Goal: Transaction & Acquisition: Book appointment/travel/reservation

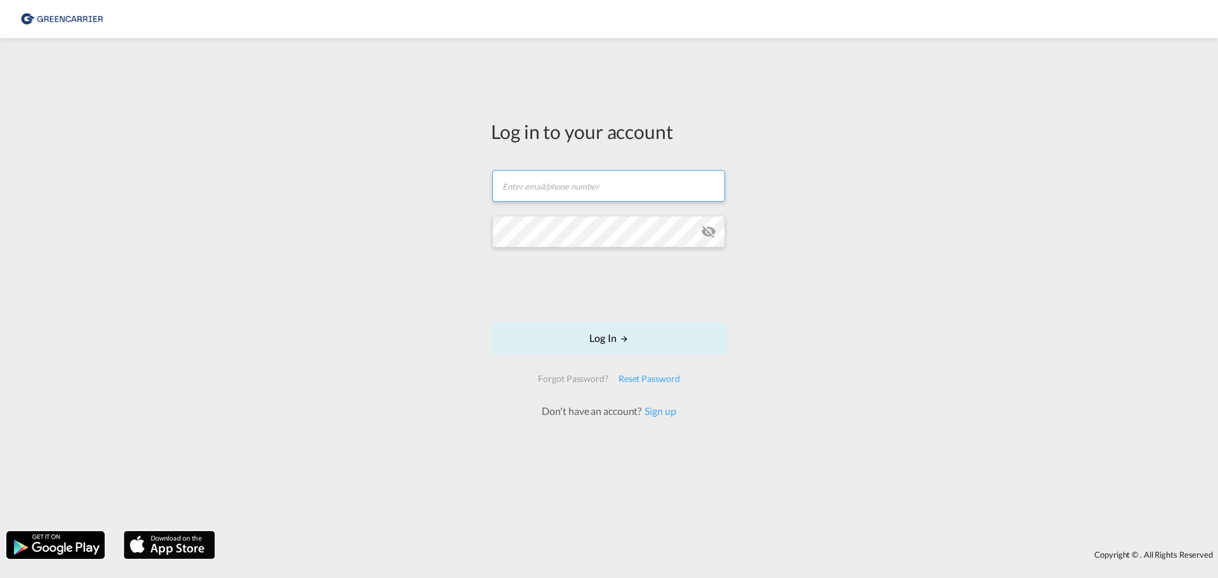
click at [553, 188] on input "text" at bounding box center [608, 186] width 233 height 32
type input "[EMAIL_ADDRESS][DOMAIN_NAME]"
click at [625, 337] on md-icon "LOGIN" at bounding box center [624, 338] width 9 height 9
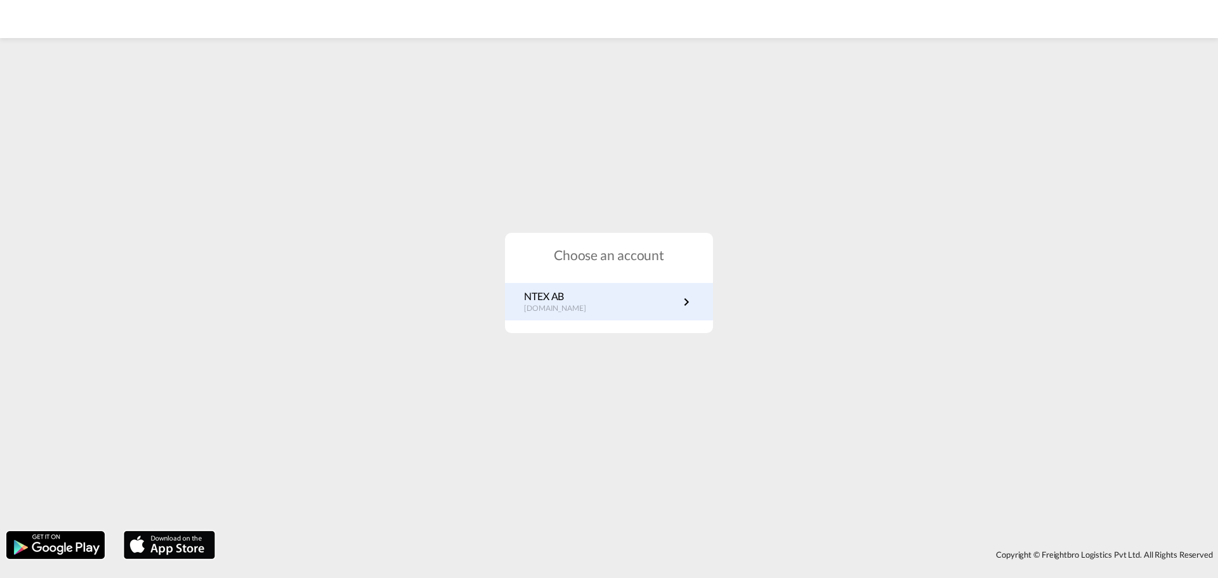
click at [561, 297] on p "NTEX AB" at bounding box center [561, 296] width 75 height 14
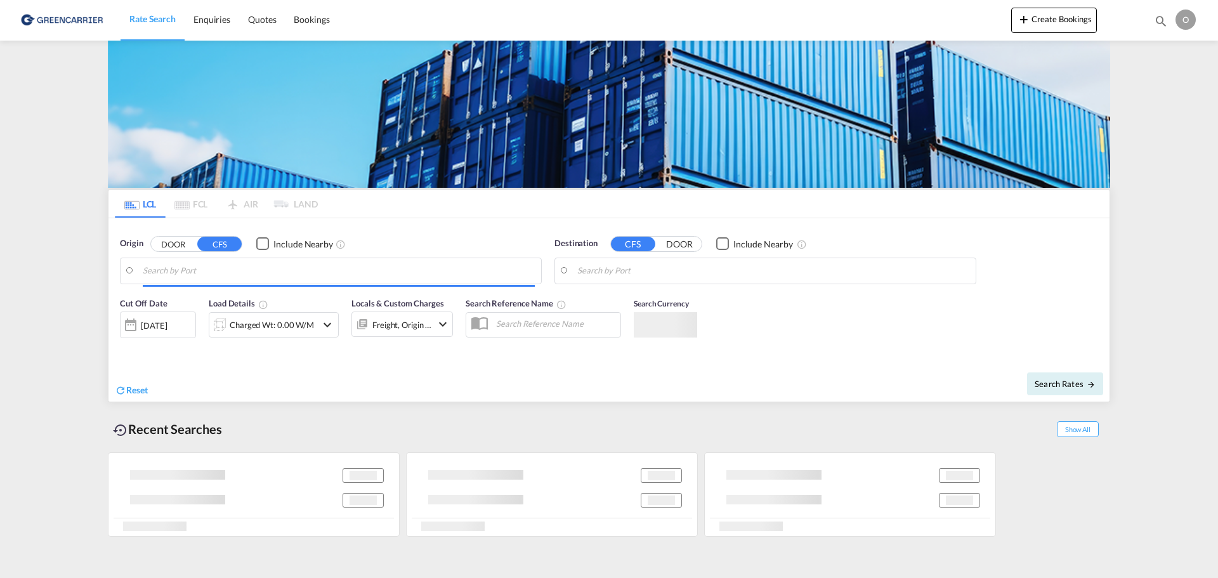
type input "[GEOGRAPHIC_DATA], SH, CNSHA"
type input "[GEOGRAPHIC_DATA] ([GEOGRAPHIC_DATA]), [GEOGRAPHIC_DATA]"
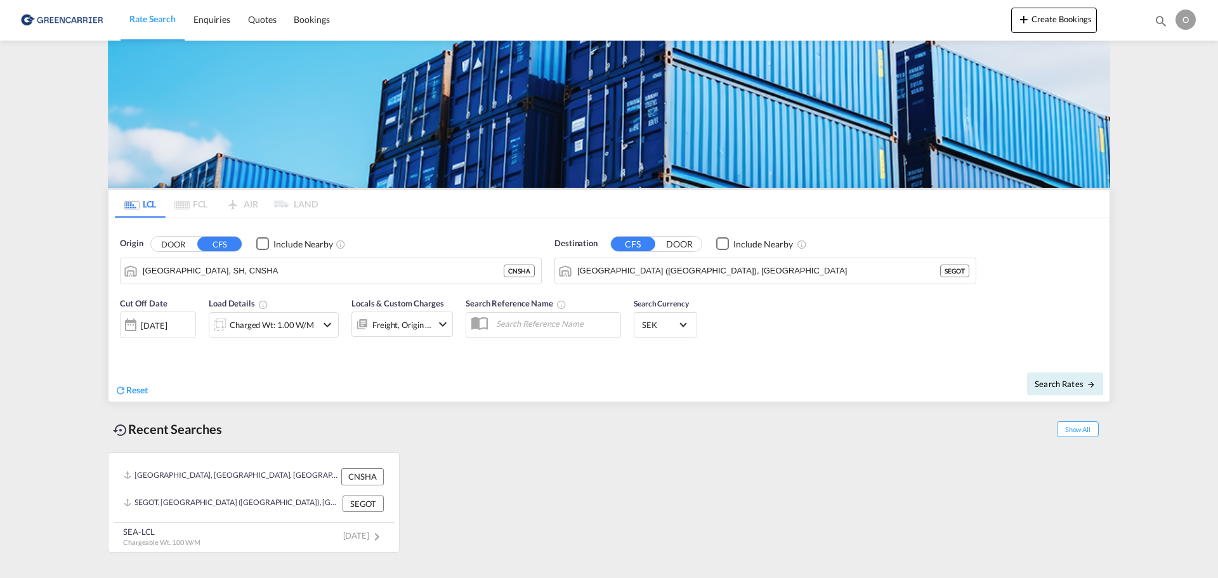
click at [195, 207] on md-pagination-wrapper "LCL FCL AIR LAND" at bounding box center [216, 204] width 203 height 28
click at [195, 203] on md-pagination-wrapper "LCL FCL AIR LAND" at bounding box center [216, 204] width 203 height 28
click at [224, 204] on md-pagination-wrapper "LCL FCL AIR LAND" at bounding box center [216, 204] width 203 height 28
click at [245, 204] on md-pagination-wrapper "LCL FCL AIR LAND" at bounding box center [216, 204] width 203 height 28
click at [434, 328] on div "Freight, Origin +1" at bounding box center [401, 323] width 101 height 25
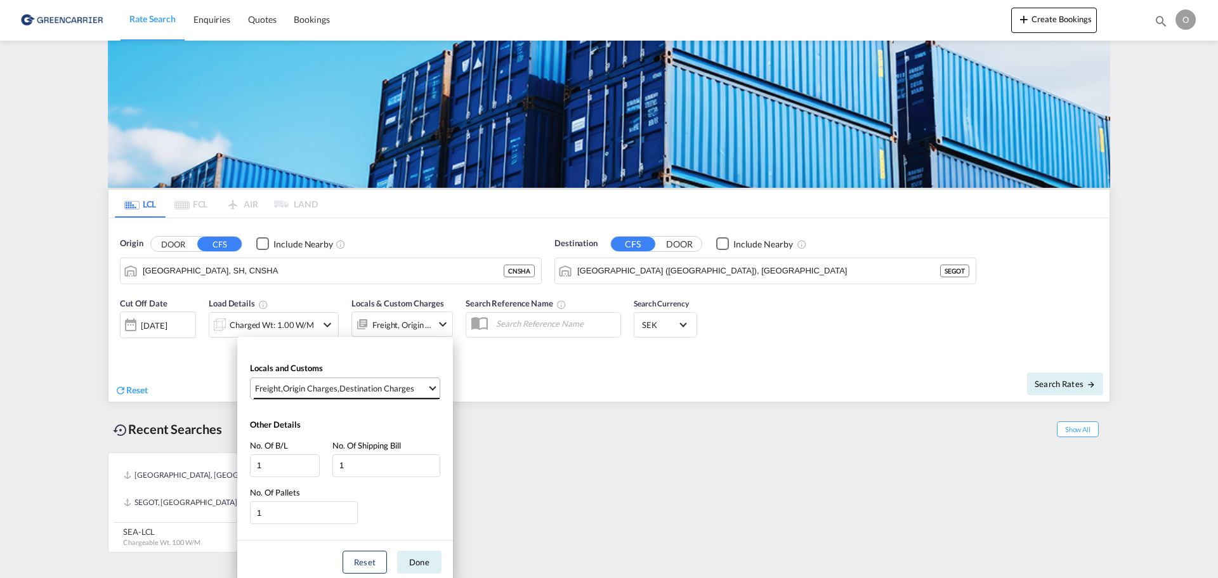
click at [405, 378] on md-select-value "Freight , Origin Charges , Destination Charges" at bounding box center [347, 388] width 186 height 21
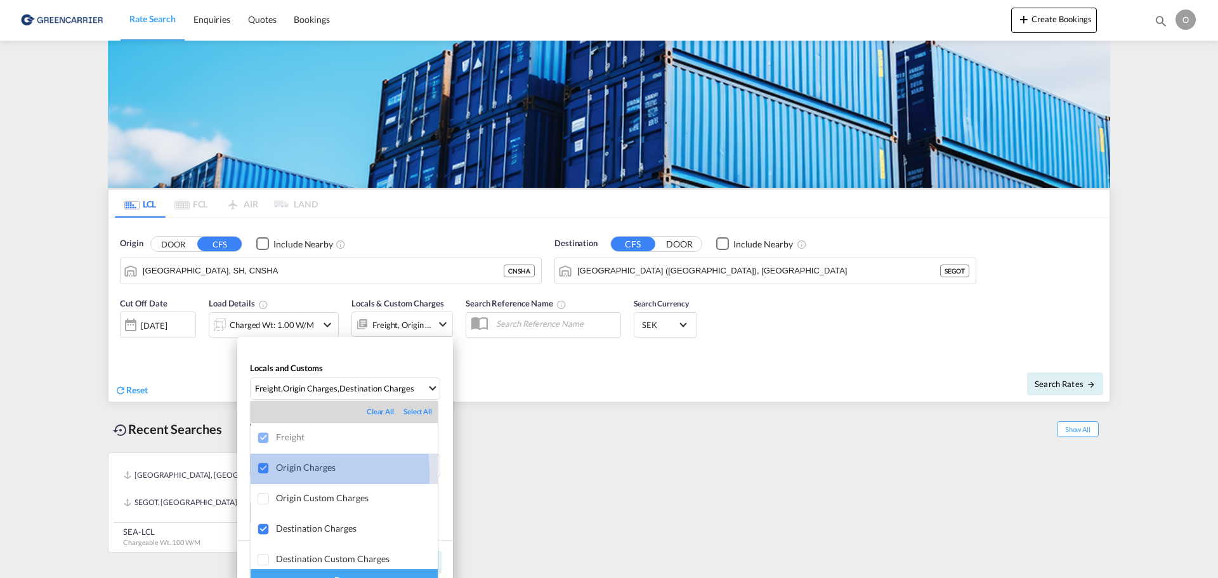
click at [260, 473] on div at bounding box center [264, 468] width 13 height 13
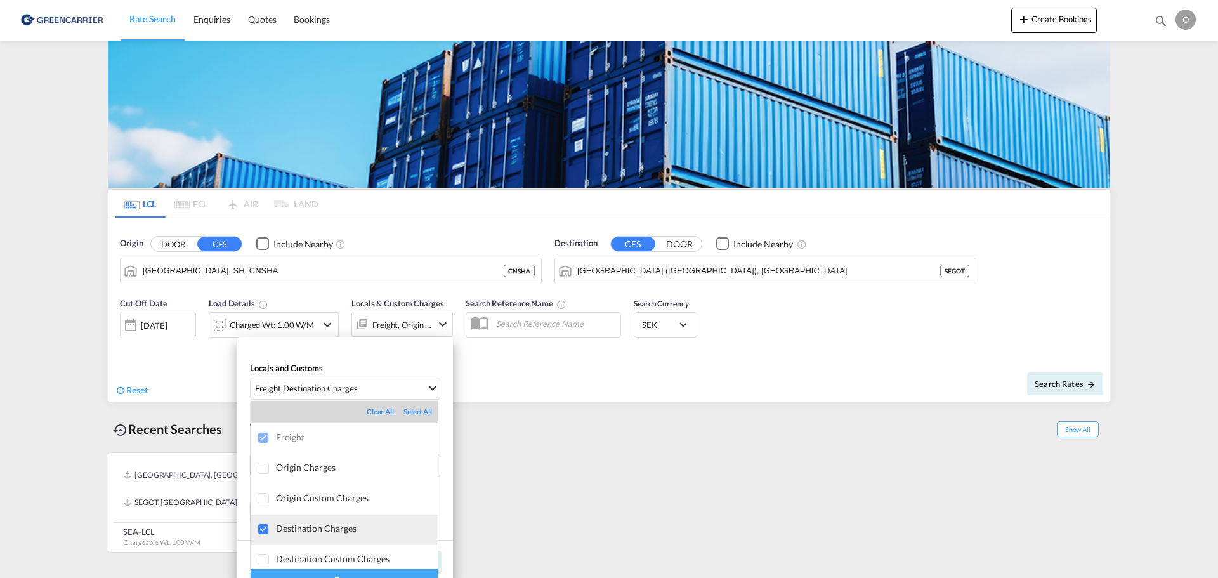
click at [265, 535] on div at bounding box center [264, 529] width 13 height 13
click at [316, 536] on md-option "Destination Charges" at bounding box center [344, 529] width 187 height 30
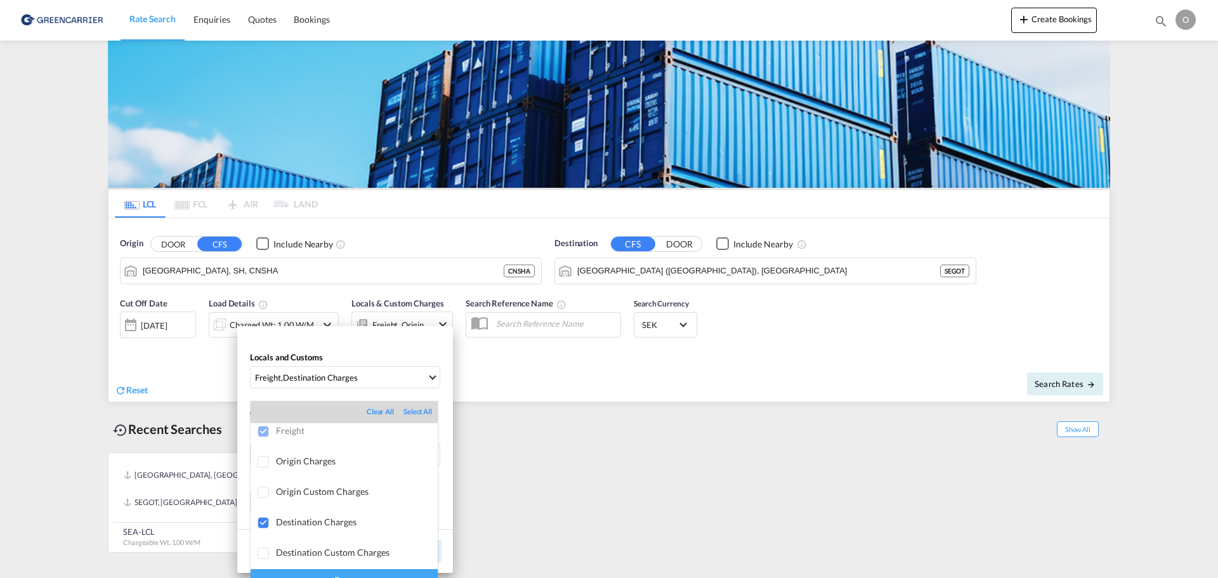
click at [559, 450] on md-backdrop at bounding box center [609, 289] width 1218 height 578
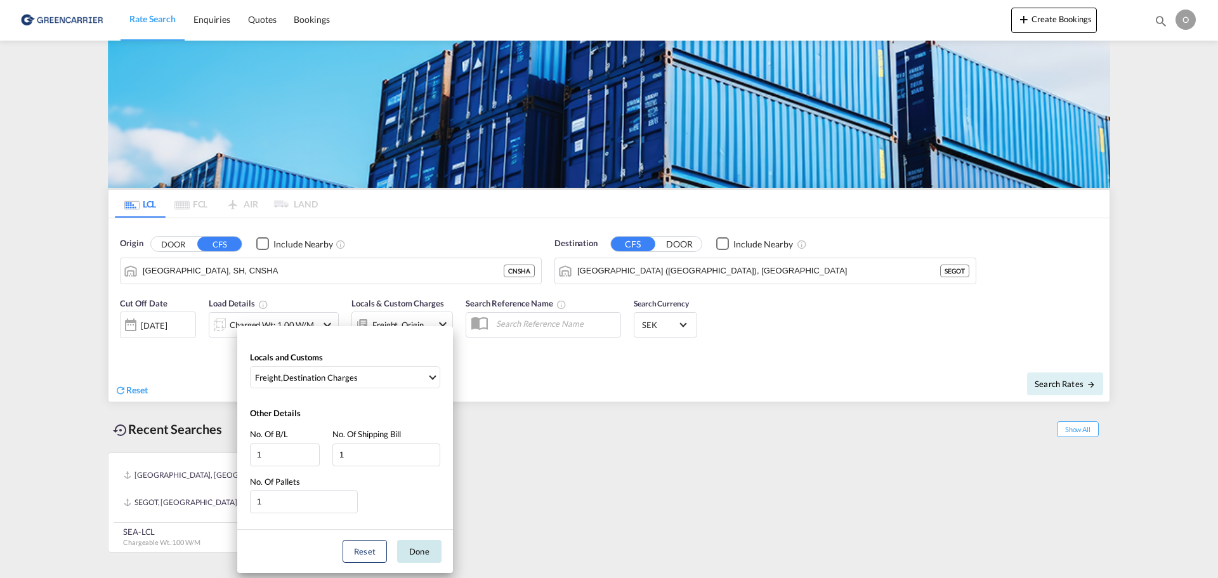
click at [408, 559] on button "Done" at bounding box center [419, 551] width 44 height 23
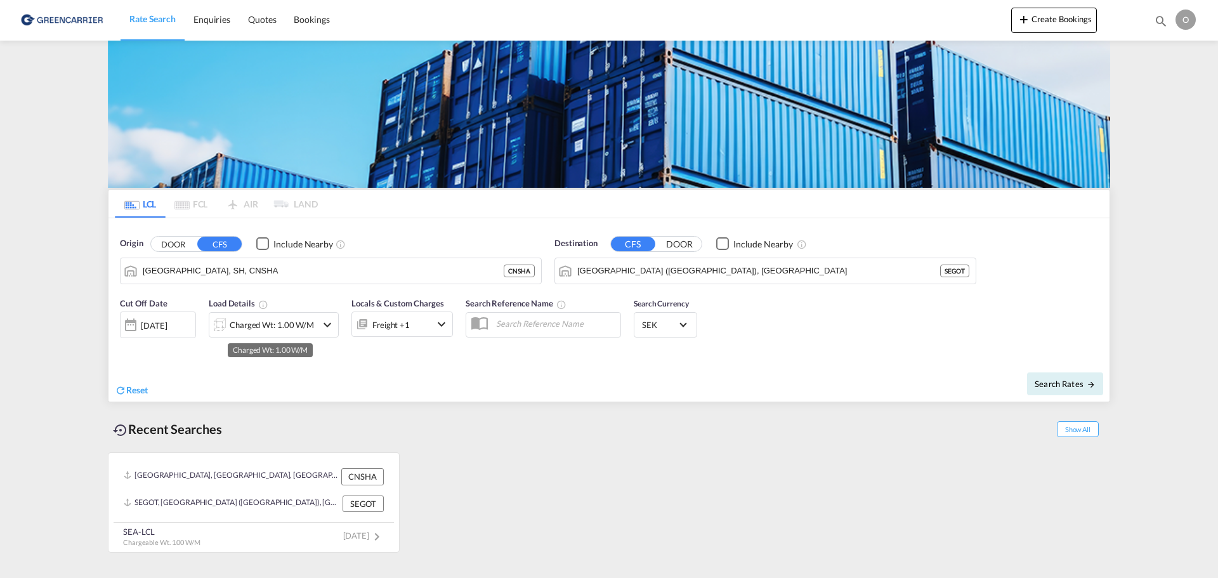
click at [297, 329] on div "Charged Wt: 1.00 W/M" at bounding box center [272, 325] width 84 height 18
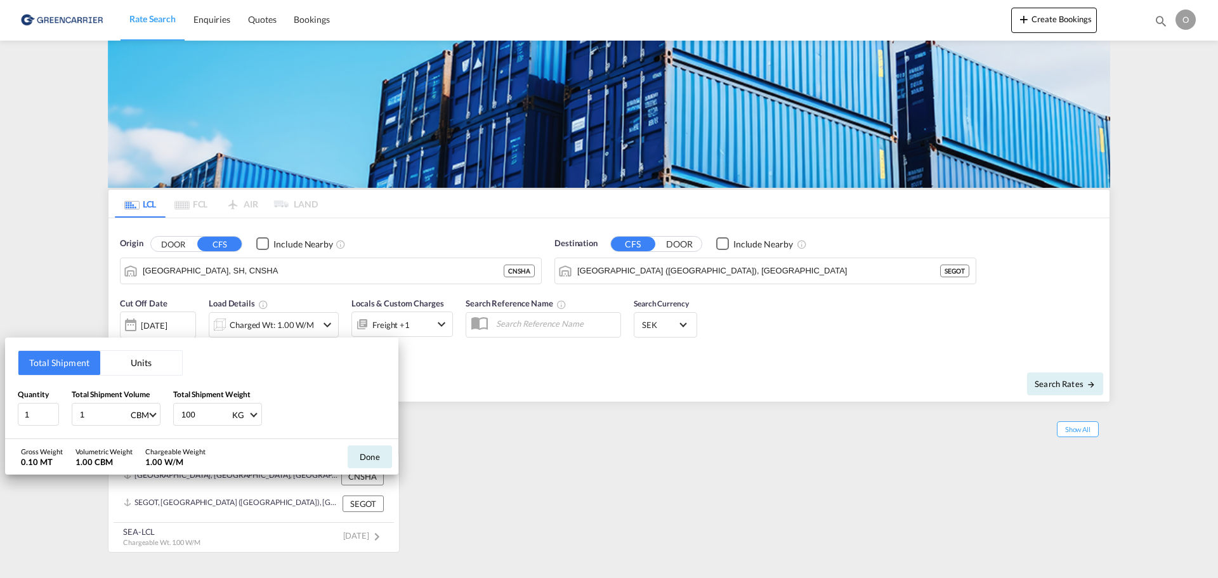
click at [297, 327] on div "Total Shipment Units Quantity 1 Total Shipment Volume 1 CBM CBM CFT Total Shipm…" at bounding box center [609, 289] width 1218 height 578
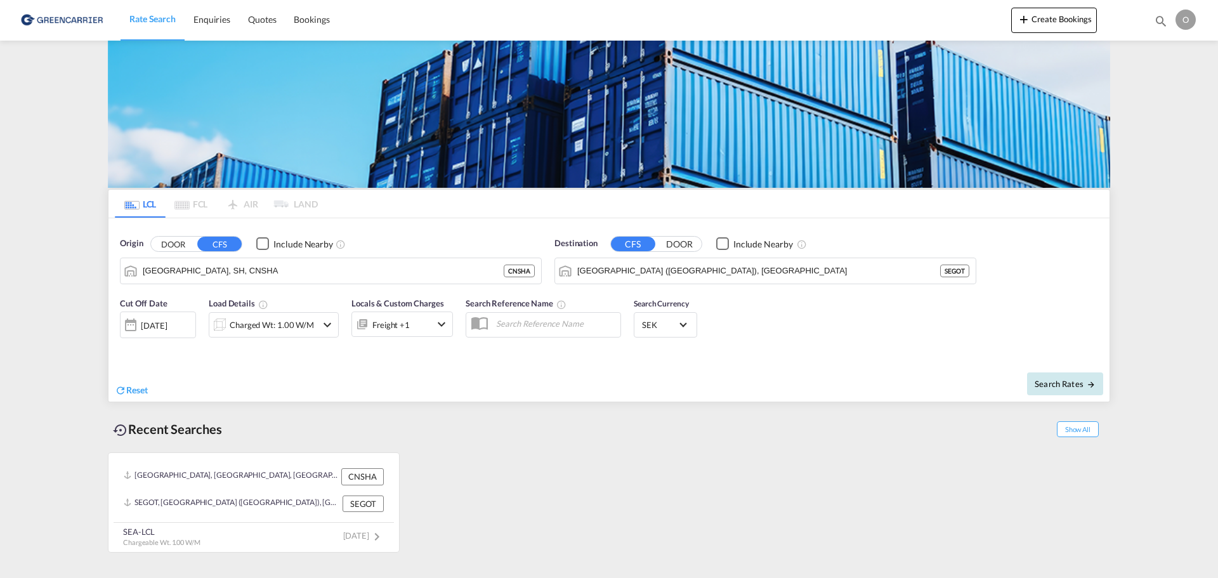
click at [1050, 377] on button "Search Rates" at bounding box center [1065, 383] width 76 height 23
type input "CNSHA to SEGOT / 30 Sep 2025"
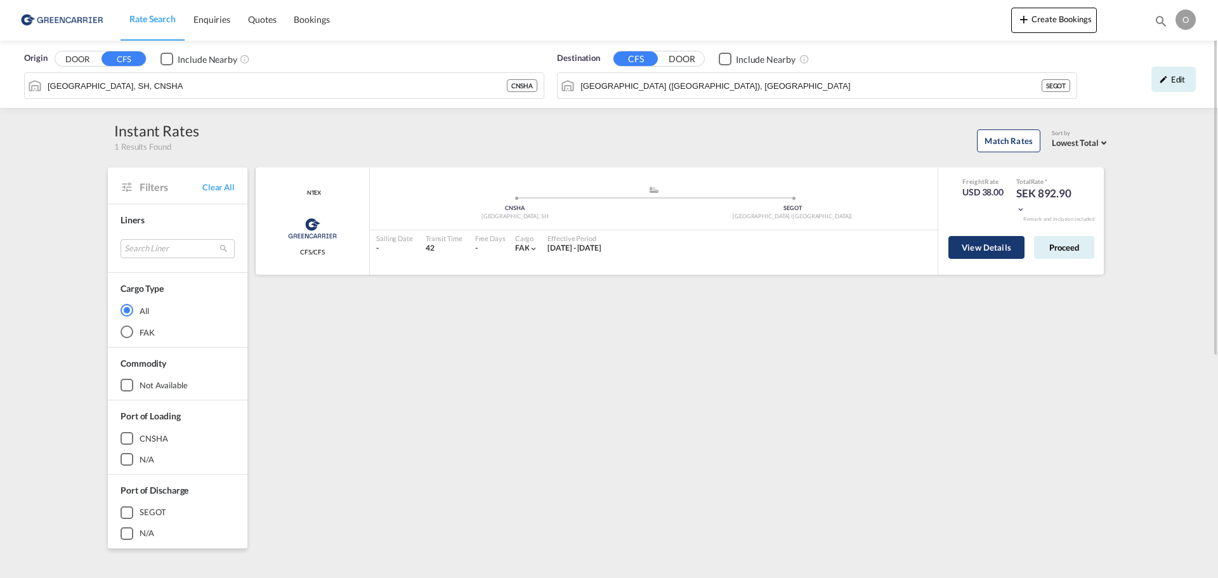
click at [977, 258] on button "View Details" at bounding box center [986, 247] width 76 height 23
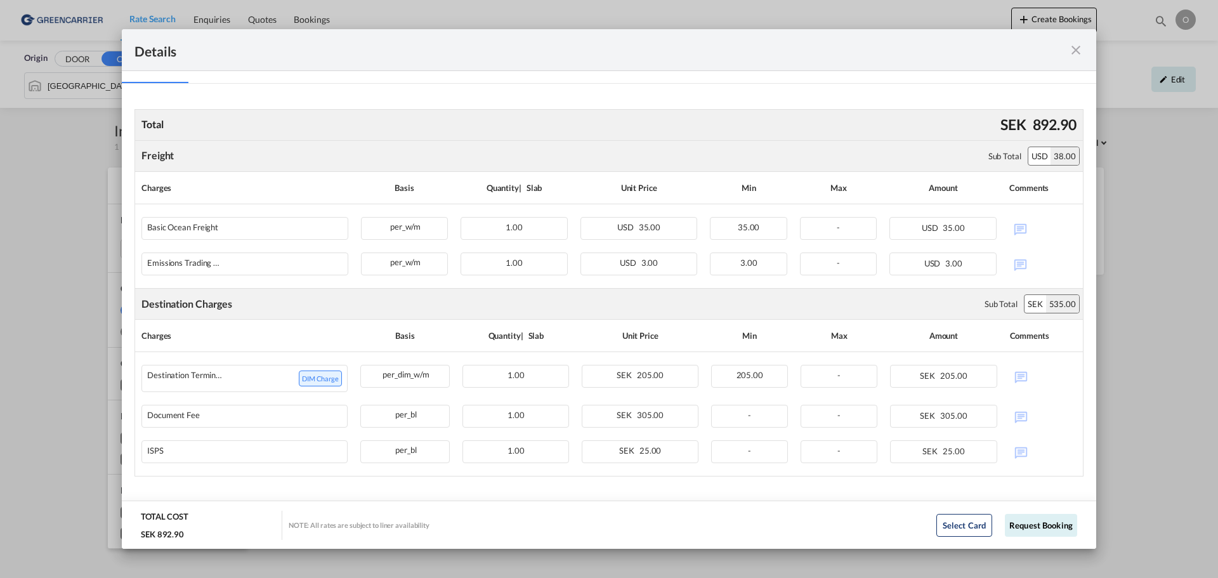
scroll to position [209, 0]
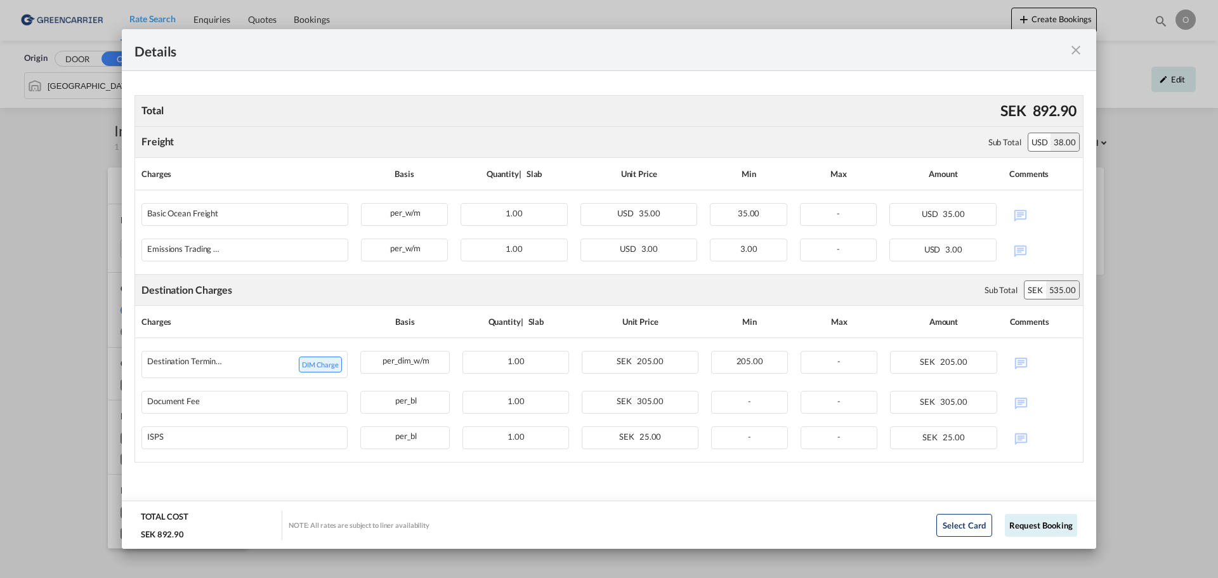
click at [1075, 48] on md-icon "icon-close fg-AAA8AD m-0 cursor" at bounding box center [1075, 49] width 15 height 15
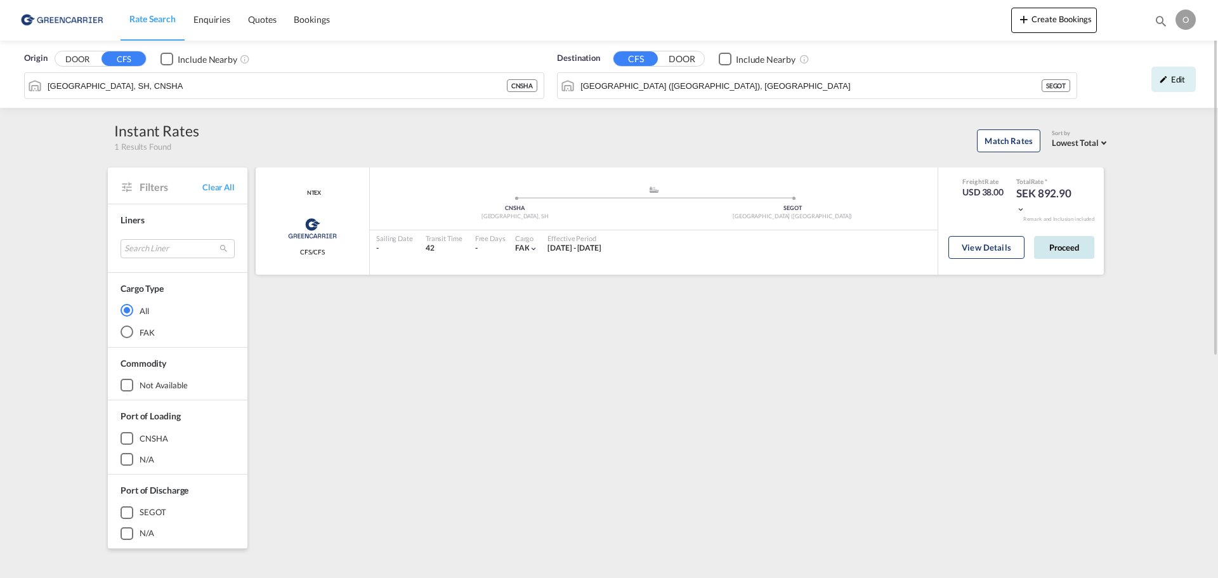
click at [1041, 245] on button "Proceed" at bounding box center [1064, 247] width 60 height 23
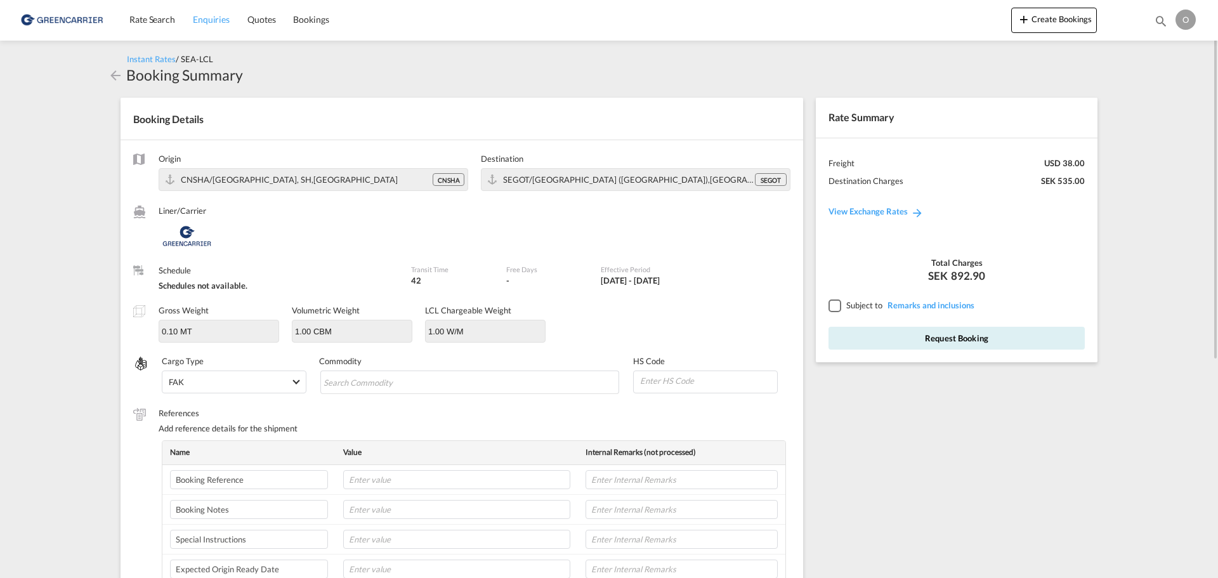
click at [212, 18] on span "Enquiries" at bounding box center [211, 19] width 37 height 11
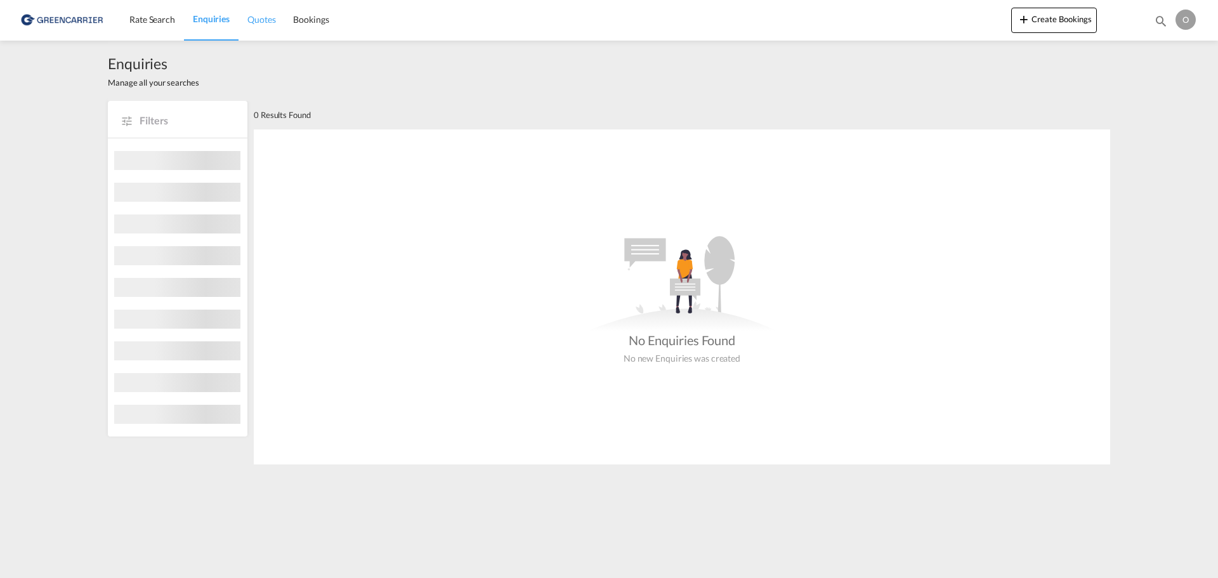
click at [267, 22] on span "Quotes" at bounding box center [261, 19] width 28 height 11
click at [297, 20] on span "Bookings" at bounding box center [311, 19] width 36 height 11
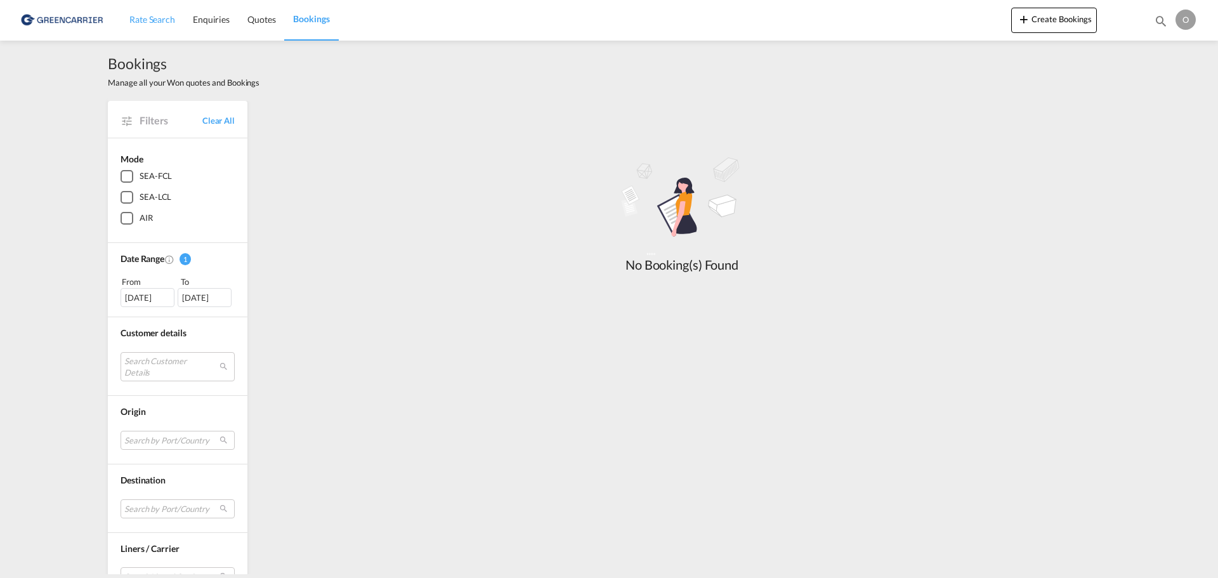
click at [151, 29] on link "Rate Search" at bounding box center [152, 19] width 63 height 41
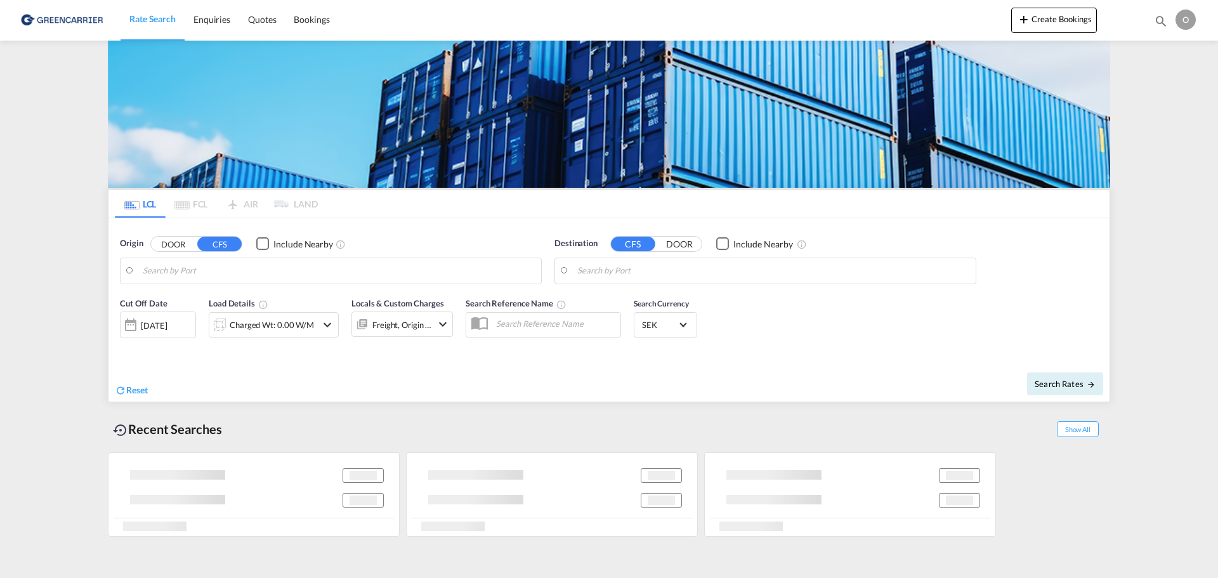
type input "Shanghai, SH, CNSHA"
type input "Gothenburg (Goteborg), SEGOT"
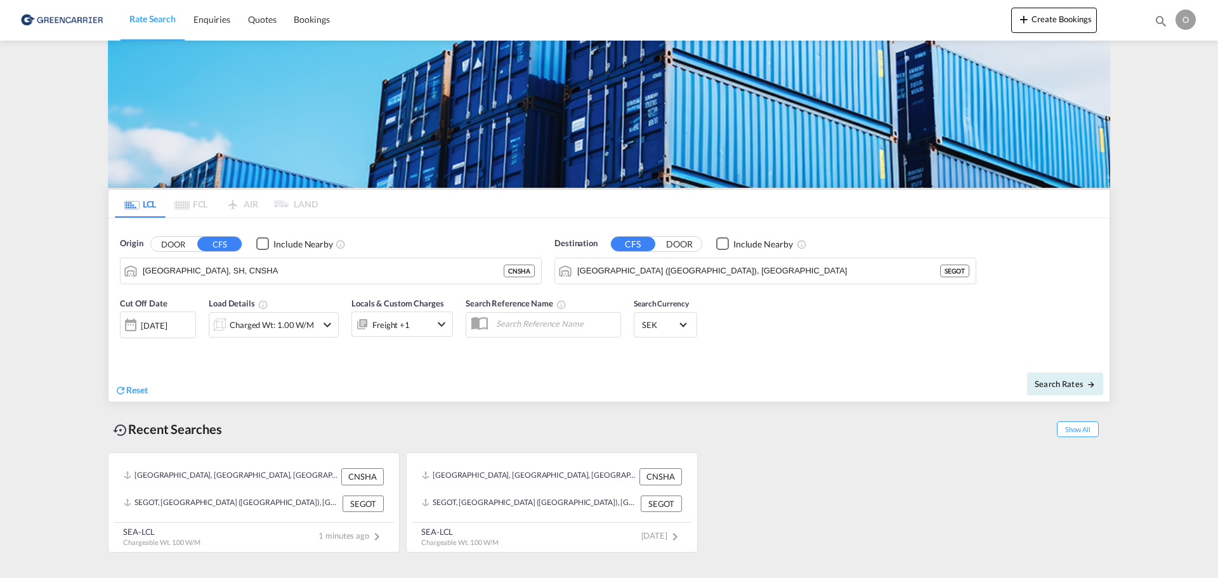
click at [1192, 15] on div "O" at bounding box center [1185, 20] width 20 height 20
drag, startPoint x: 1176, startPoint y: 100, endPoint x: 1168, endPoint y: 100, distance: 8.2
click at [1175, 100] on button "Logout" at bounding box center [1171, 96] width 82 height 25
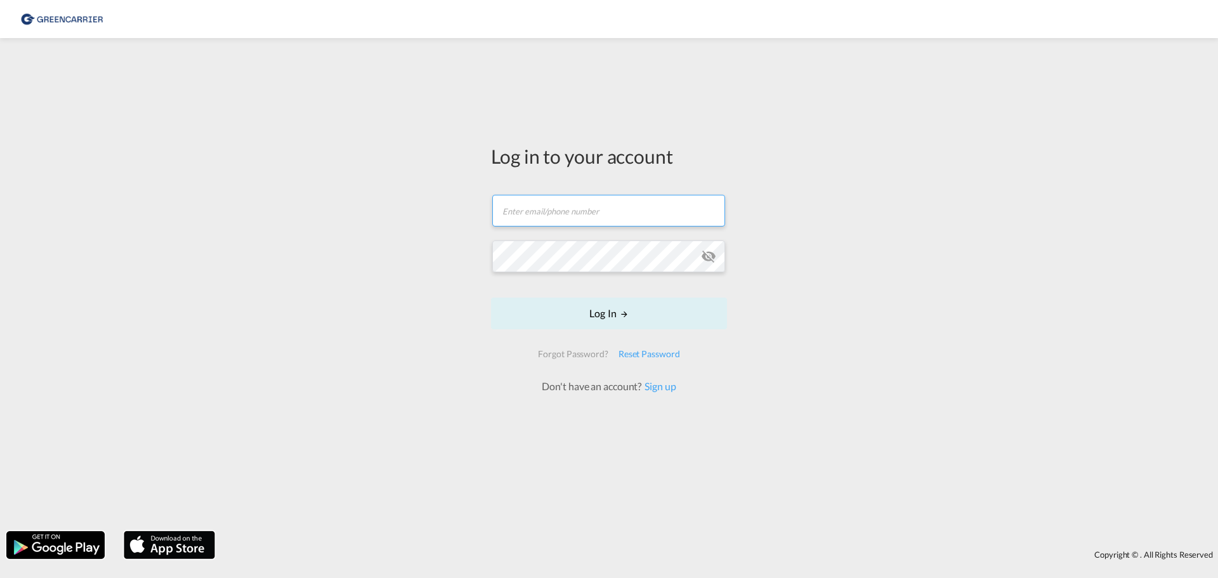
type input "[EMAIL_ADDRESS][DOMAIN_NAME]"
